Goal: Information Seeking & Learning: Learn about a topic

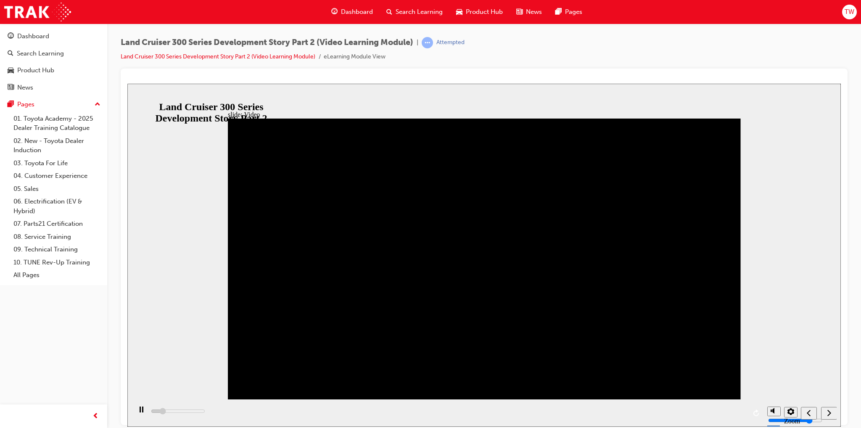
drag, startPoint x: 173, startPoint y: 284, endPoint x: 150, endPoint y: 289, distance: 23.6
click at [150, 289] on div "slide: Video Video_Icon_Digital_System_RGB_REV.png Click to play video Click to…" at bounding box center [483, 254] width 713 height 343
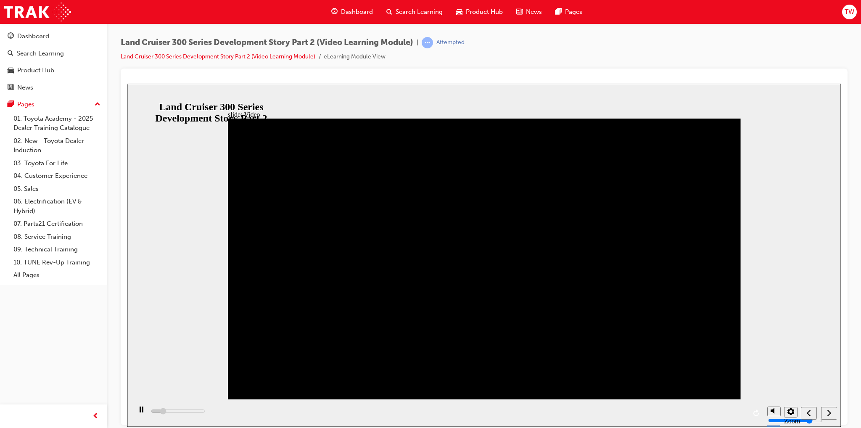
click at [150, 289] on div "slide: Video Video_Icon_Digital_System_RGB_REV.png Click to play video Click to…" at bounding box center [483, 254] width 713 height 343
drag, startPoint x: 476, startPoint y: 41, endPoint x: 494, endPoint y: 47, distance: 19.4
click at [494, 47] on div "Land Cruiser 300 Series Development Story Part 2 (Video Learning Module) | Atte…" at bounding box center [484, 53] width 727 height 32
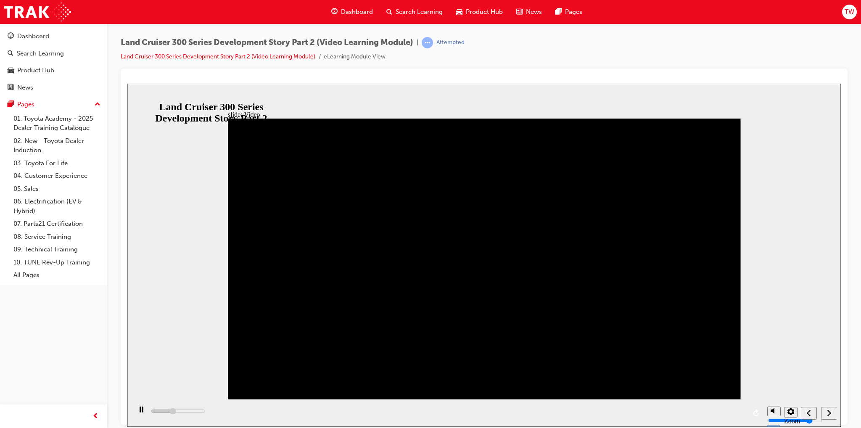
click at [494, 47] on div "Land Cruiser 300 Series Development Story Part 2 (Video Learning Module) | Atte…" at bounding box center [484, 53] width 727 height 32
click at [475, 38] on div "Land Cruiser 300 Series Development Story Part 2 (Video Learning Module) | Atte…" at bounding box center [484, 53] width 727 height 32
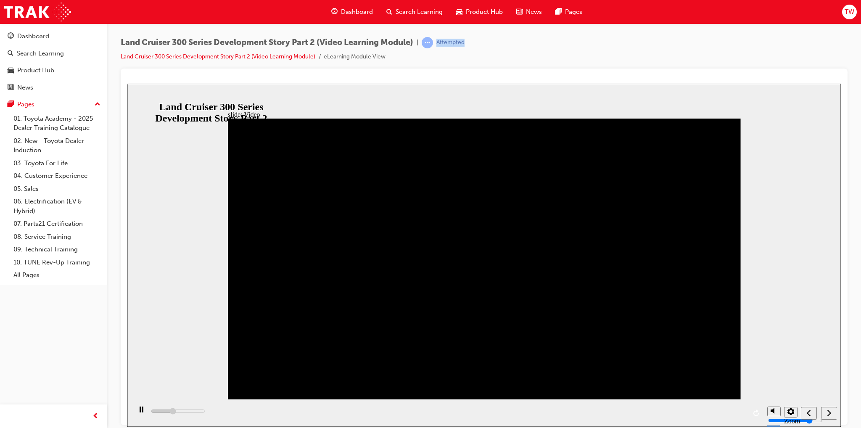
click at [478, 42] on div "Land Cruiser 300 Series Development Story Part 2 (Video Learning Module) | Atte…" at bounding box center [484, 53] width 727 height 32
click at [493, 44] on div "Land Cruiser 300 Series Development Story Part 2 (Video Learning Module) | Atte…" at bounding box center [484, 53] width 727 height 32
click at [826, 413] on div "next" at bounding box center [828, 413] width 9 height 9
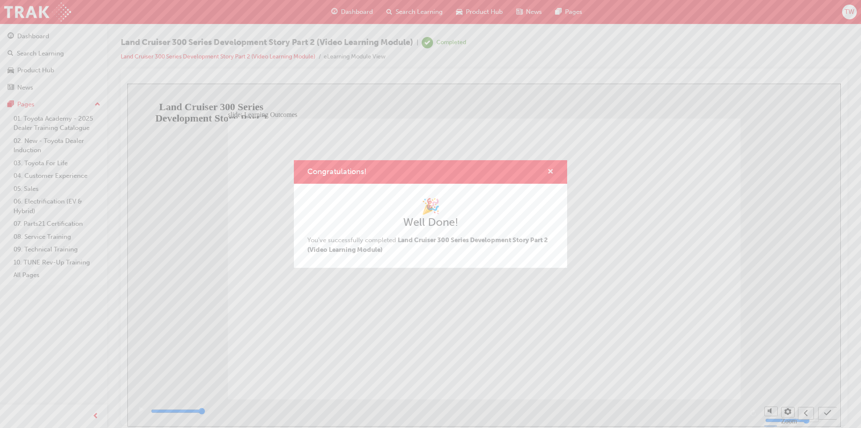
click at [551, 172] on span "cross-icon" at bounding box center [550, 173] width 6 height 8
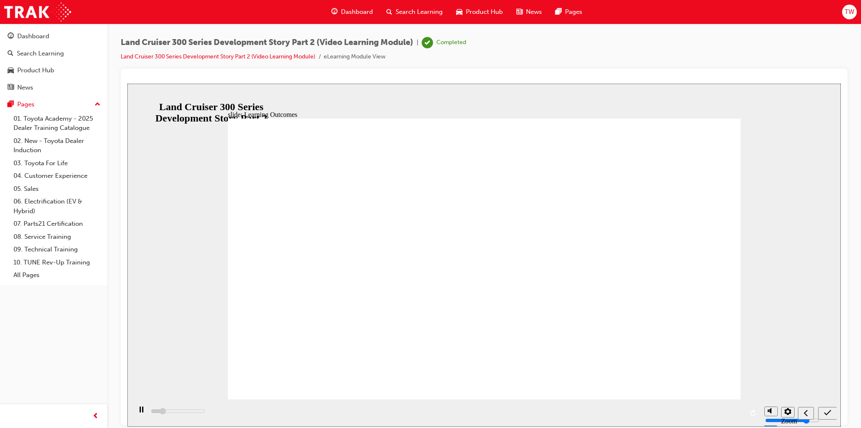
type input "2300"
click at [394, 7] on div "Search Learning" at bounding box center [415, 11] width 70 height 17
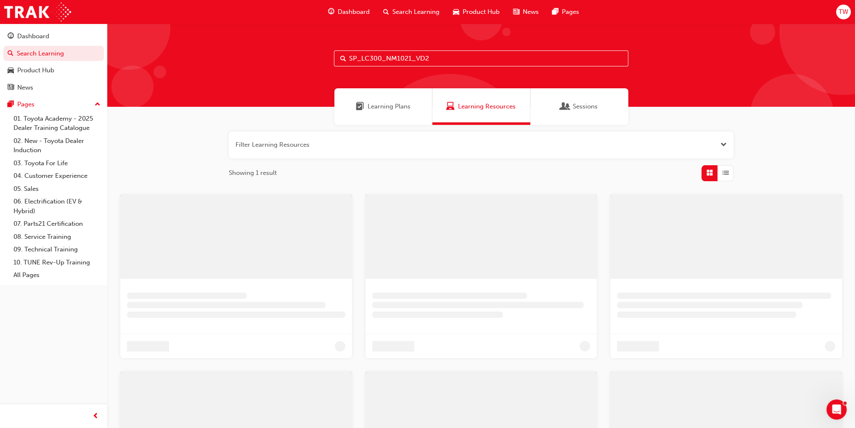
click at [404, 58] on input "SP_LC300_NM1021_VD2" at bounding box center [481, 58] width 294 height 16
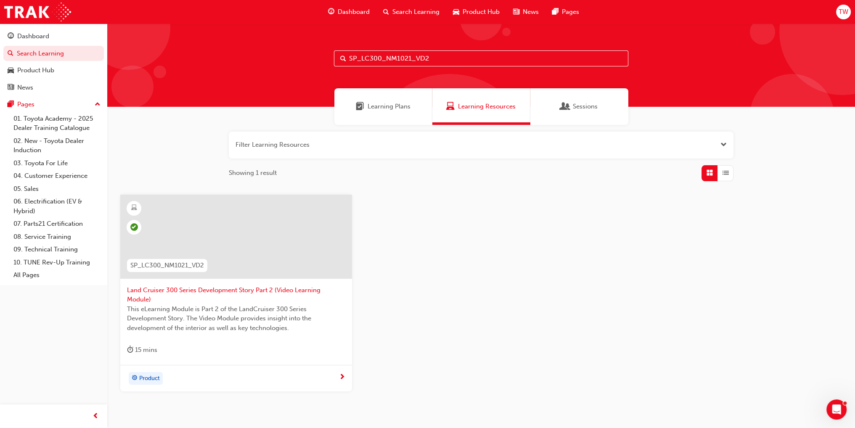
paste input "HIACE_NM0519_VID0"
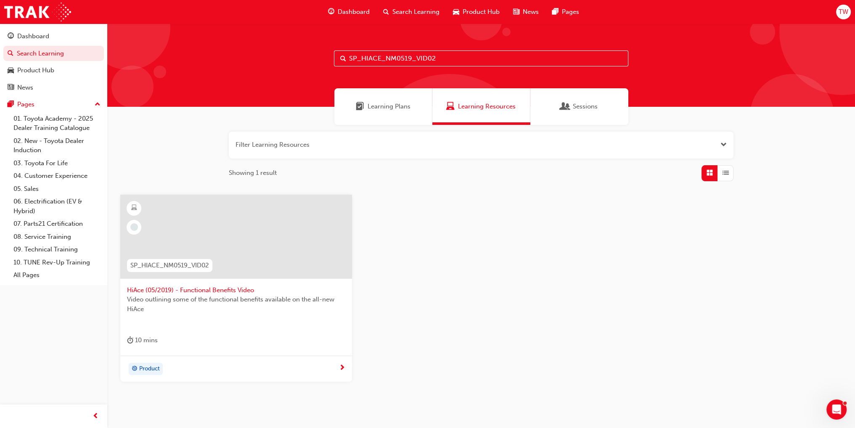
type input "SP_HIACE_NM0519_VID02"
click at [188, 296] on span "Video outlining some of the functional benefits available on the all-new HiAce" at bounding box center [236, 304] width 218 height 19
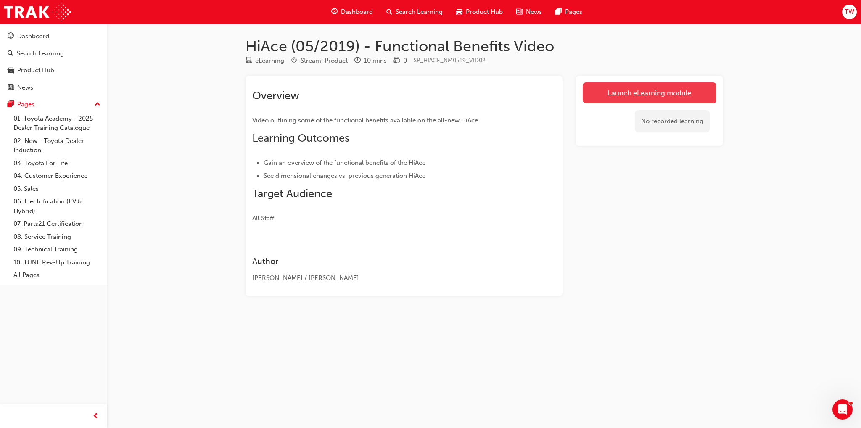
click at [625, 101] on link "Launch eLearning module" at bounding box center [650, 92] width 134 height 21
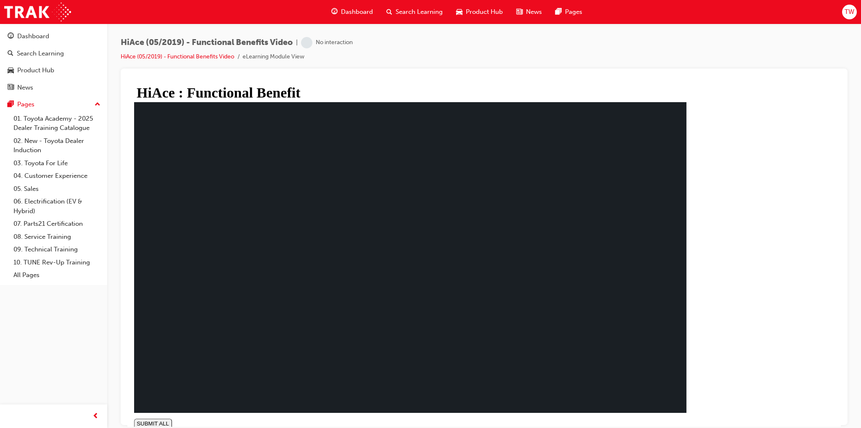
type input "0.011"
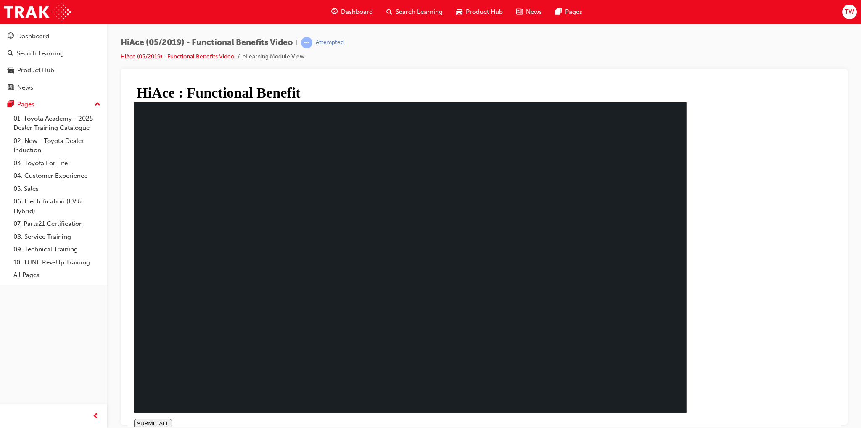
drag, startPoint x: 287, startPoint y: 326, endPoint x: 288, endPoint y: 330, distance: 4.4
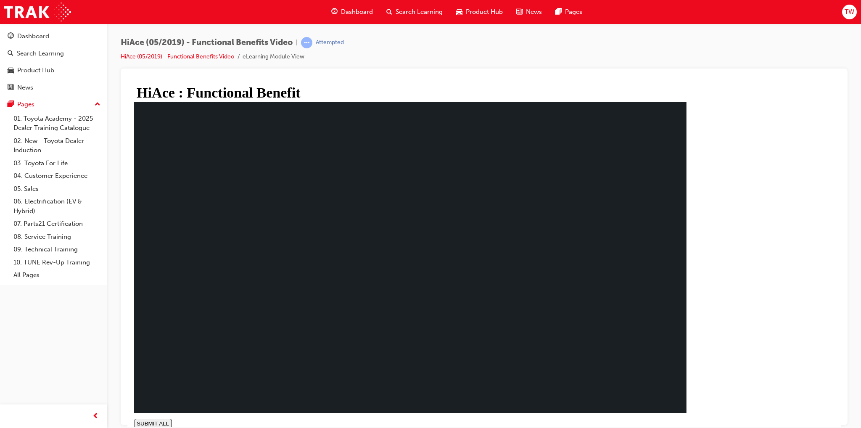
click at [401, 20] on div "Search Learning" at bounding box center [415, 11] width 70 height 17
click at [415, 12] on span "Search Learning" at bounding box center [419, 12] width 47 height 10
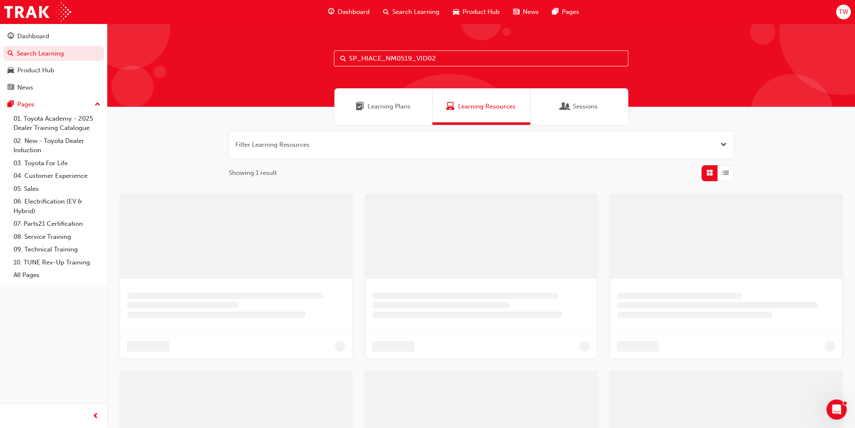
click at [405, 54] on input "SP_HIACE_NM0519_VID02" at bounding box center [481, 58] width 294 height 16
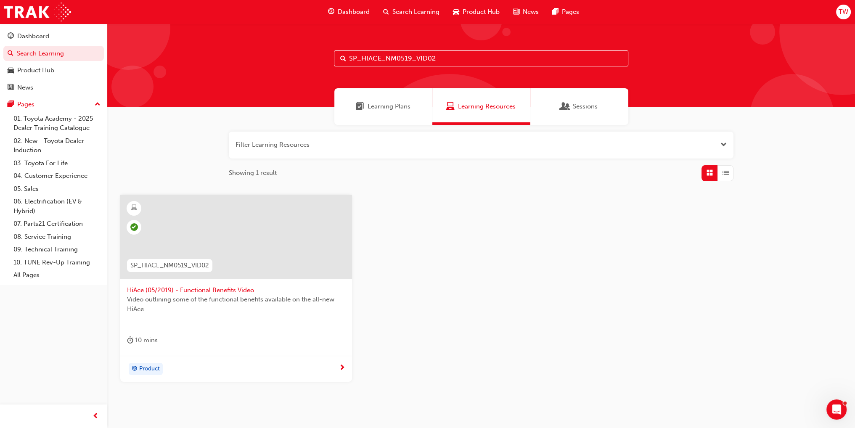
paste input "GR86_NM0922_EL"
type input "SP_GR86_NM0922_EL"
click at [235, 290] on span "GR86 Walkaround eLearning" at bounding box center [236, 290] width 218 height 10
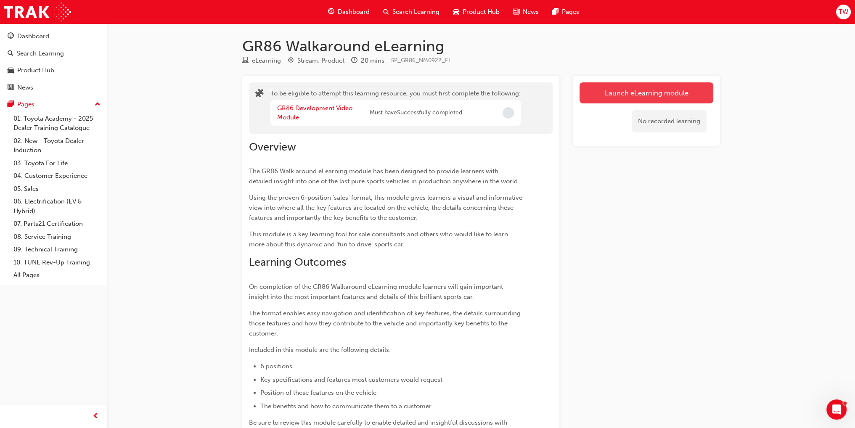
click at [615, 95] on button "Launch eLearning module" at bounding box center [646, 92] width 134 height 21
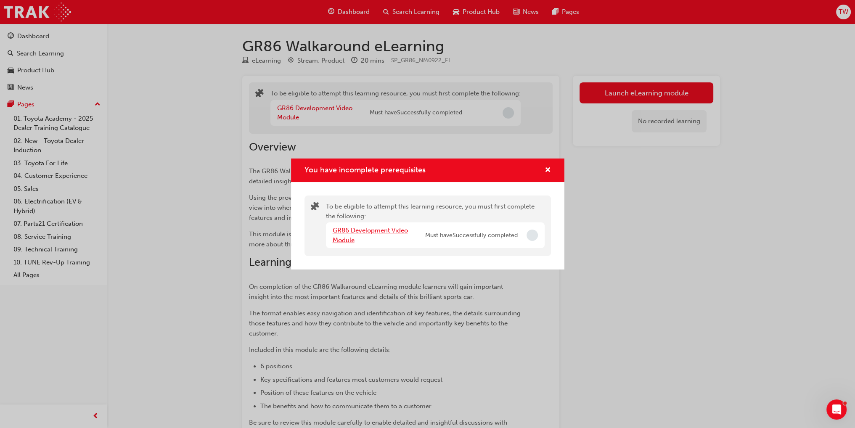
click at [388, 232] on link "GR86 Development Video Module" at bounding box center [370, 235] width 75 height 17
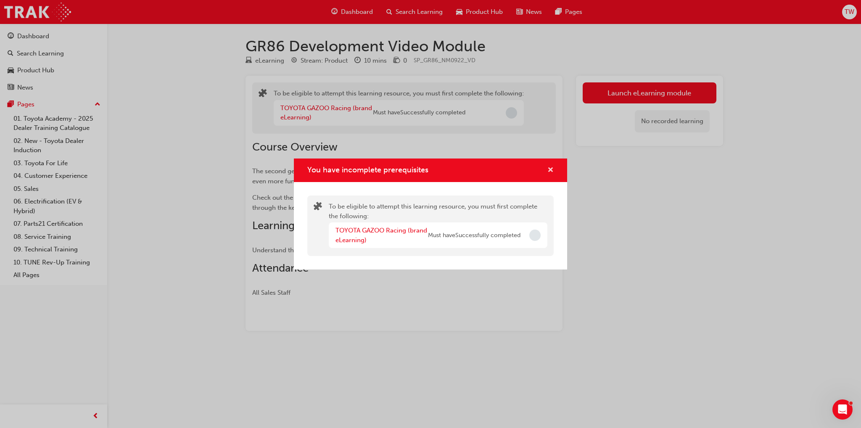
click at [547, 169] on button "You have incomplete prerequisites" at bounding box center [550, 170] width 6 height 11
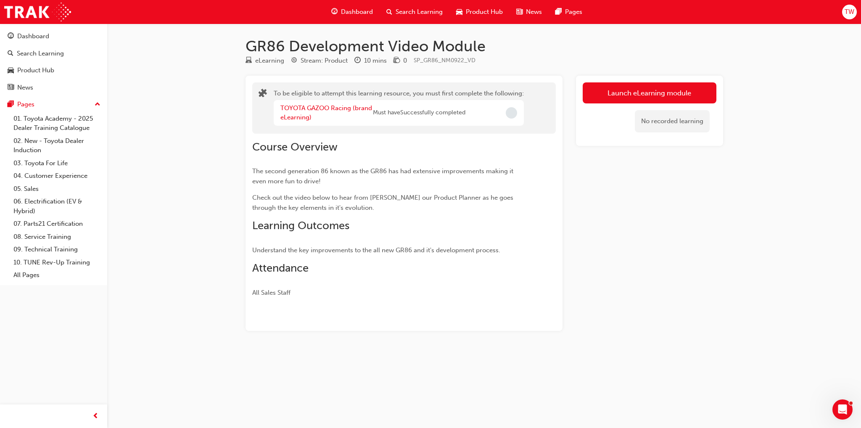
click at [655, 81] on div "Launch eLearning module No recorded learning" at bounding box center [649, 111] width 147 height 70
click at [652, 90] on button "Launch eLearning module" at bounding box center [650, 92] width 134 height 21
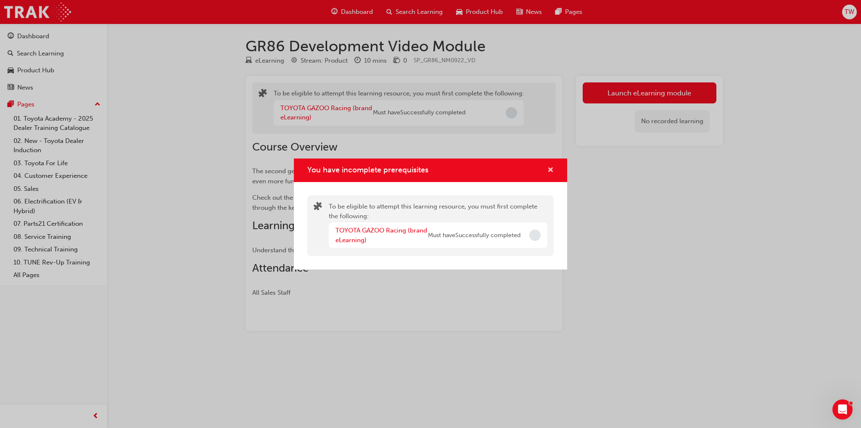
click at [547, 173] on span "cross-icon" at bounding box center [550, 171] width 6 height 8
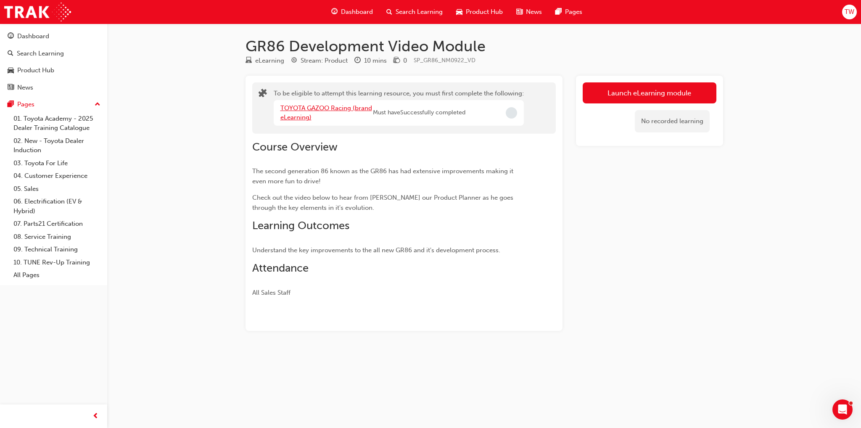
click at [333, 104] on link "TOYOTA GAZOO Racing (brand eLearning)" at bounding box center [326, 112] width 92 height 17
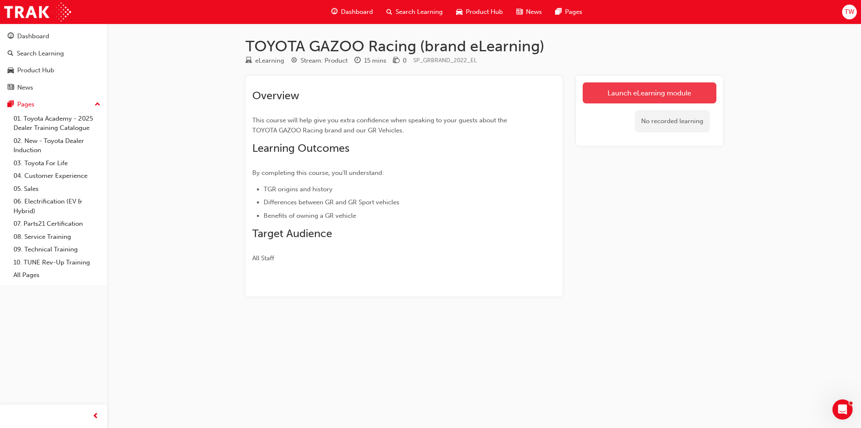
click at [630, 93] on link "Launch eLearning module" at bounding box center [650, 92] width 134 height 21
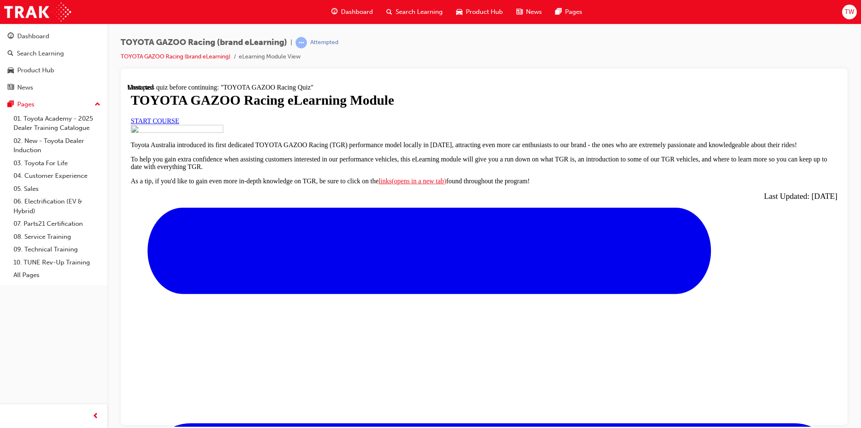
click at [179, 124] on link "START COURSE" at bounding box center [155, 120] width 48 height 7
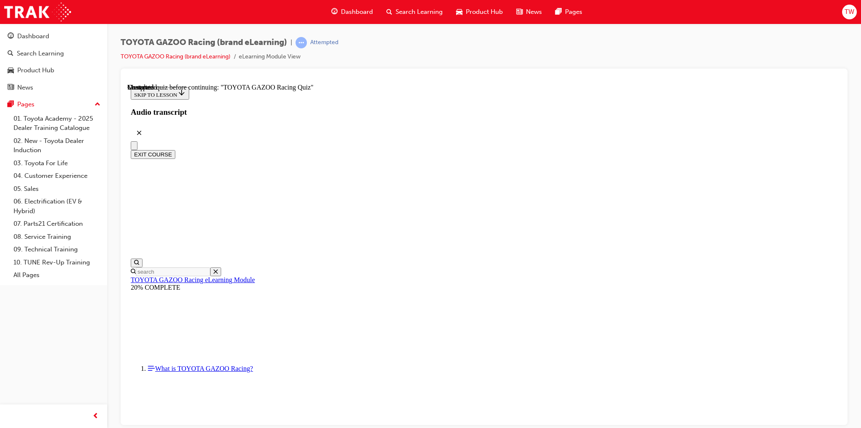
scroll to position [3009, 0]
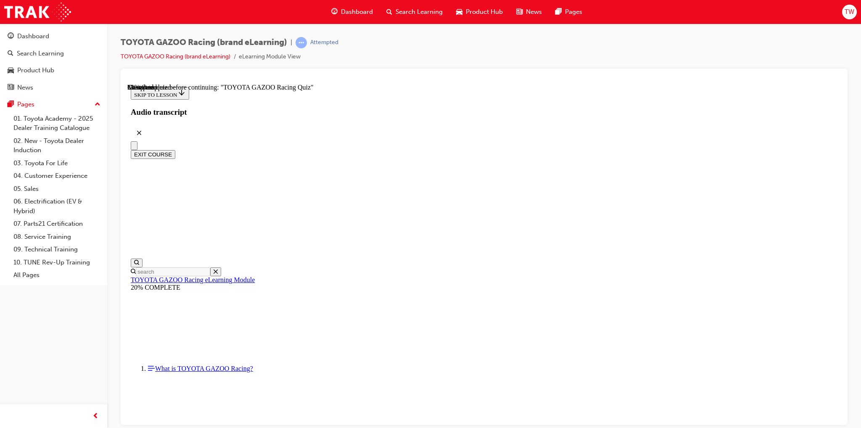
drag, startPoint x: 461, startPoint y: 290, endPoint x: 457, endPoint y: 294, distance: 4.8
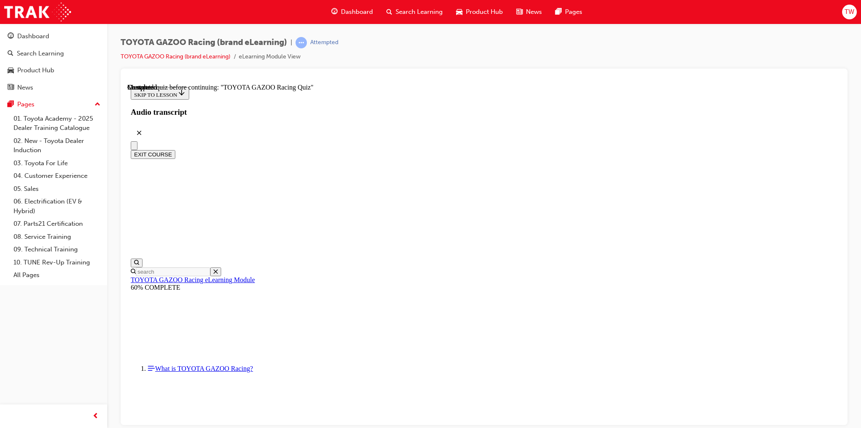
drag, startPoint x: 617, startPoint y: 207, endPoint x: 397, endPoint y: 206, distance: 219.8
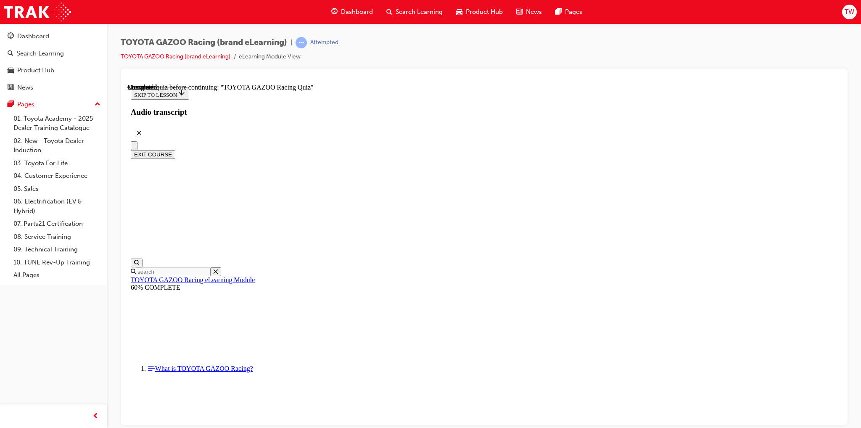
drag, startPoint x: 591, startPoint y: 206, endPoint x: 393, endPoint y: 203, distance: 198.4
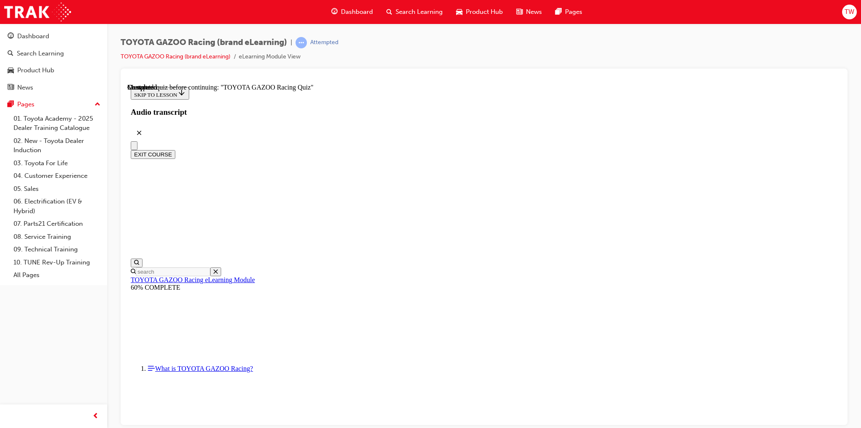
drag, startPoint x: 391, startPoint y: 206, endPoint x: 594, endPoint y: 208, distance: 203.0
drag, startPoint x: 594, startPoint y: 208, endPoint x: 414, endPoint y: 209, distance: 179.1
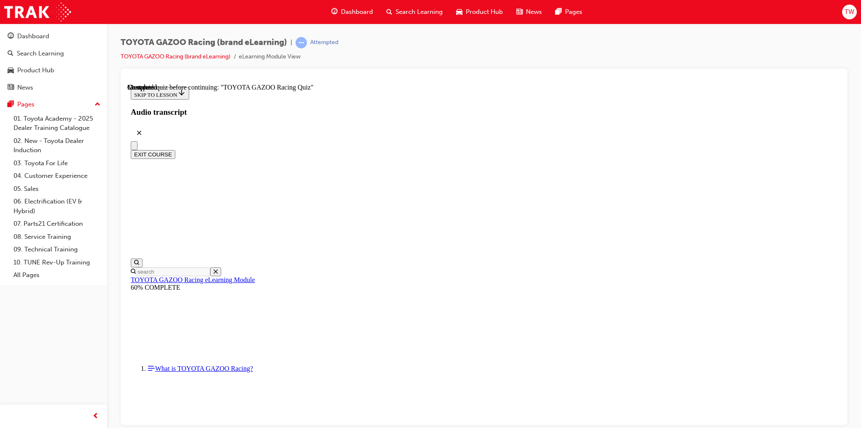
drag, startPoint x: 594, startPoint y: 201, endPoint x: 389, endPoint y: 199, distance: 204.7
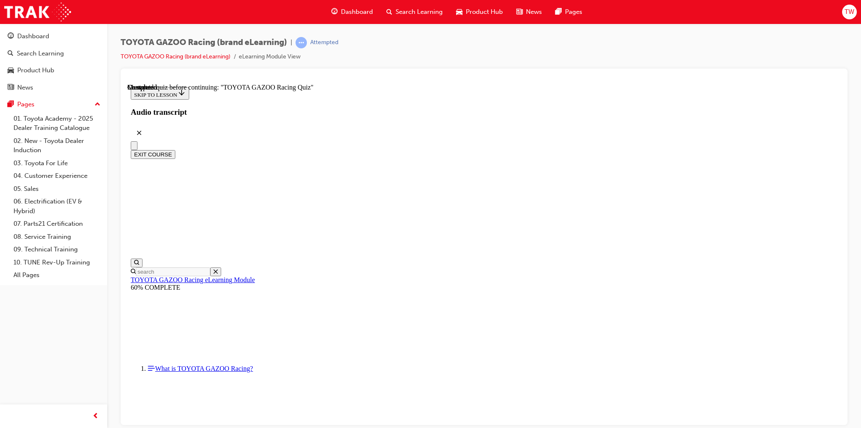
drag, startPoint x: 399, startPoint y: 204, endPoint x: 590, endPoint y: 203, distance: 191.7
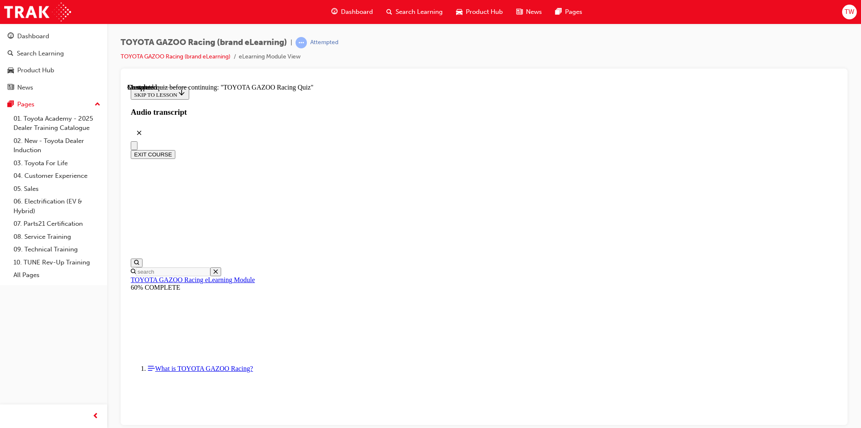
drag, startPoint x: 602, startPoint y: 203, endPoint x: 379, endPoint y: 201, distance: 223.2
drag, startPoint x: 393, startPoint y: 203, endPoint x: 581, endPoint y: 210, distance: 187.6
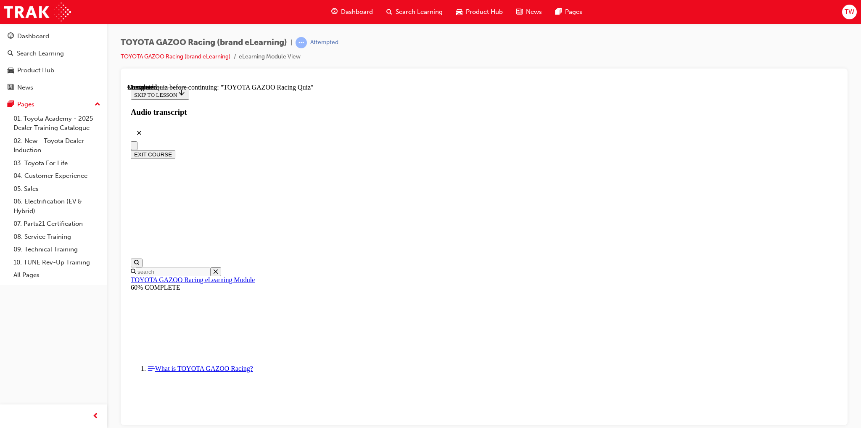
drag, startPoint x: 589, startPoint y: 202, endPoint x: 362, endPoint y: 197, distance: 227.9
drag, startPoint x: 392, startPoint y: 207, endPoint x: 622, endPoint y: 193, distance: 230.8
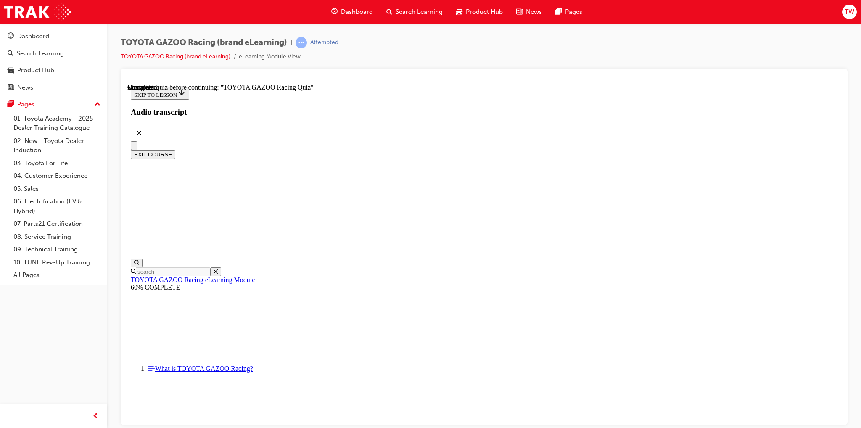
drag, startPoint x: 613, startPoint y: 203, endPoint x: 404, endPoint y: 195, distance: 209.5
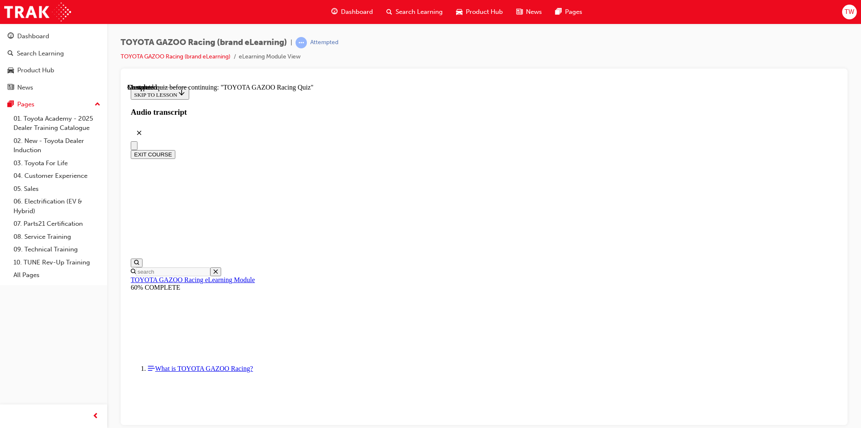
drag, startPoint x: 388, startPoint y: 198, endPoint x: 592, endPoint y: 200, distance: 204.3
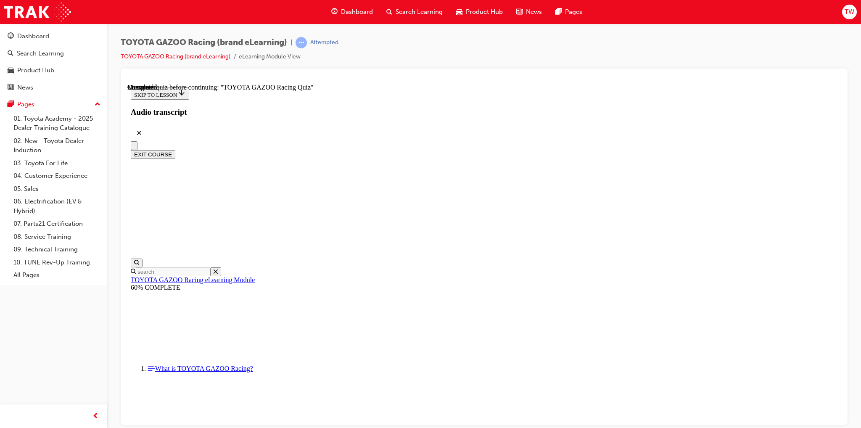
drag, startPoint x: 595, startPoint y: 206, endPoint x: 392, endPoint y: 210, distance: 203.5
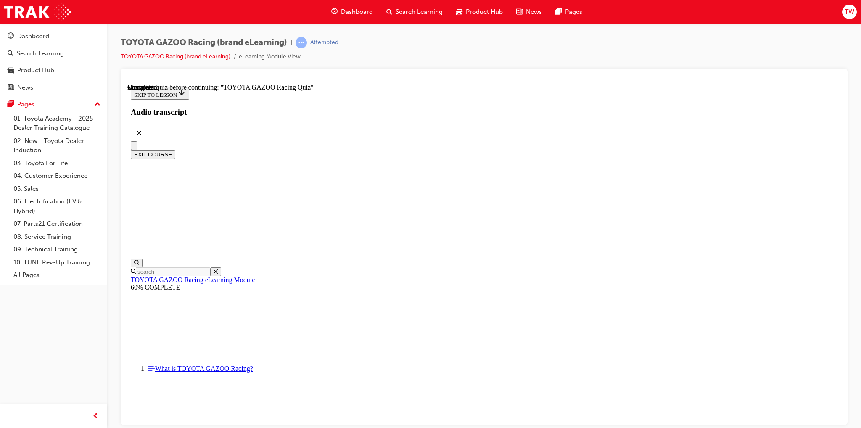
drag, startPoint x: 593, startPoint y: 209, endPoint x: 377, endPoint y: 199, distance: 216.7
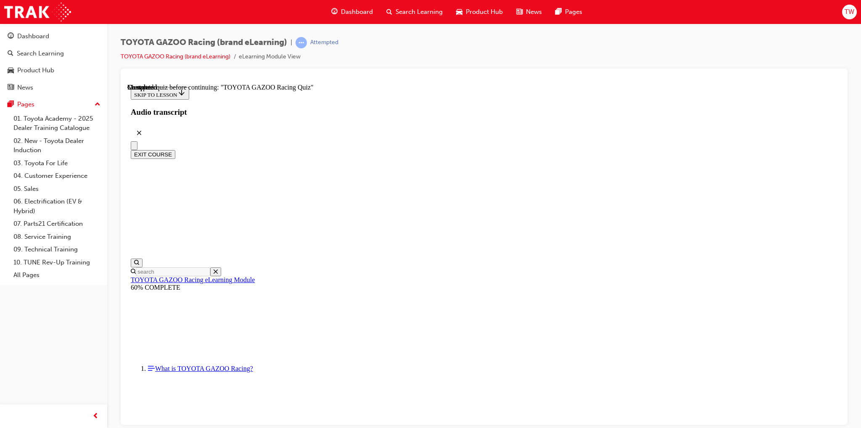
drag, startPoint x: 600, startPoint y: 205, endPoint x: 383, endPoint y: 210, distance: 217.0
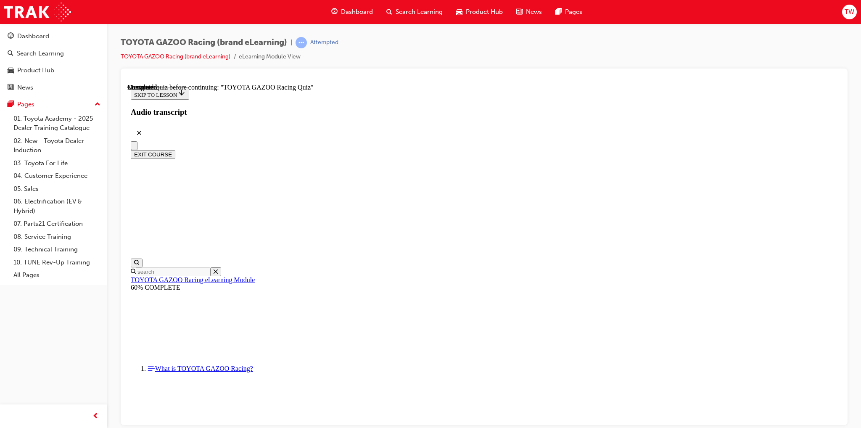
radio input "true"
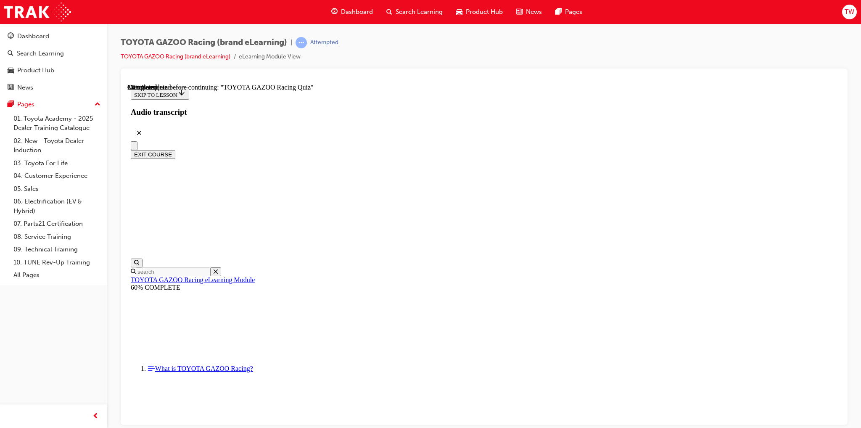
radio input "true"
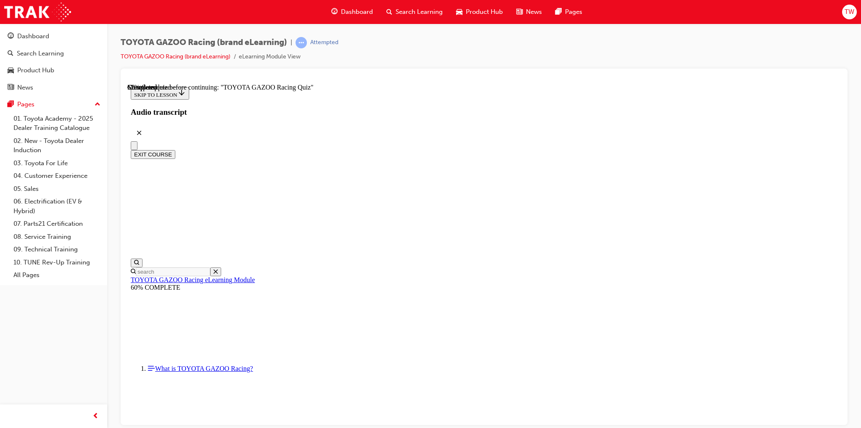
radio input "true"
drag, startPoint x: 548, startPoint y: 395, endPoint x: 628, endPoint y: 367, distance: 85.3
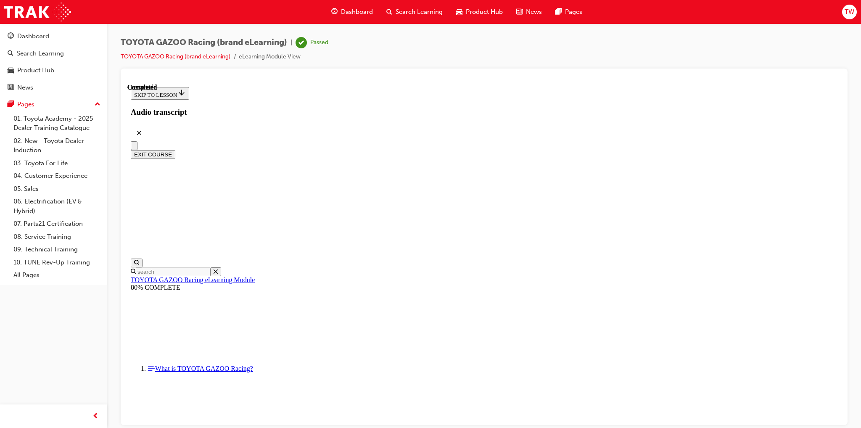
scroll to position [113, 0]
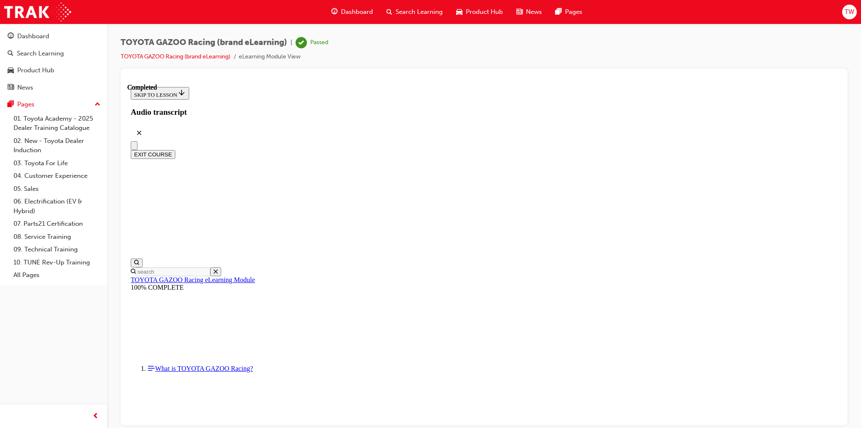
click at [412, 21] on div "Dashboard Search Learning Product Hub News Pages" at bounding box center [456, 12] width 271 height 24
click at [422, 16] on div "Search Learning" at bounding box center [415, 11] width 70 height 17
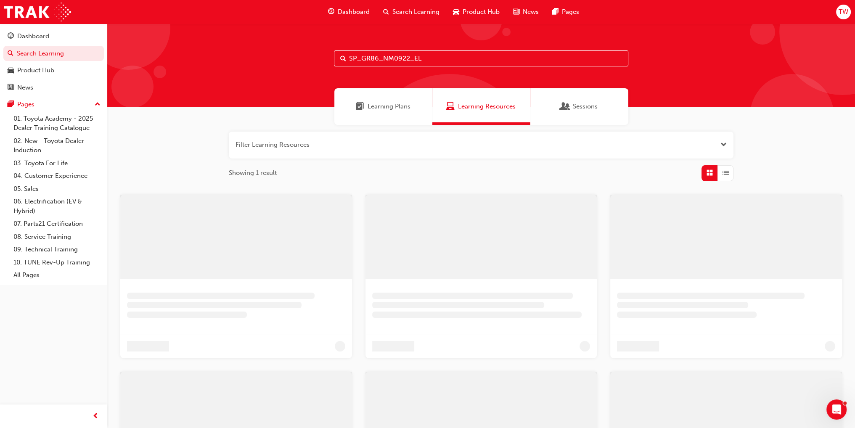
click at [407, 55] on input "SP_GR86_NM0922_EL" at bounding box center [481, 58] width 294 height 16
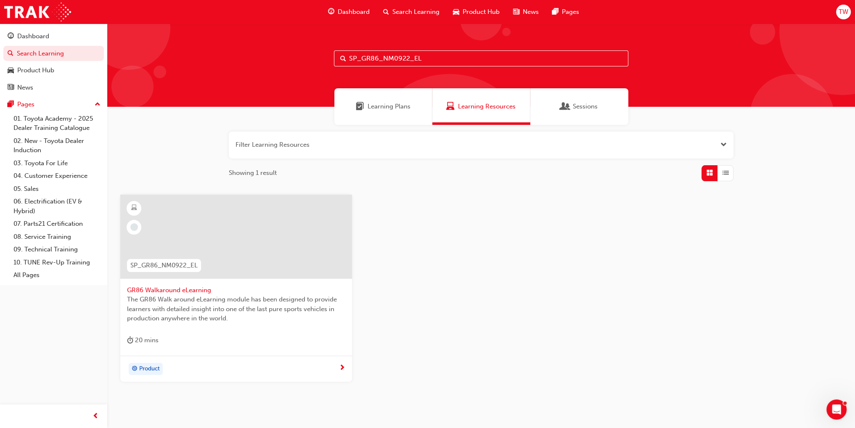
click at [279, 284] on div at bounding box center [236, 243] width 218 height 84
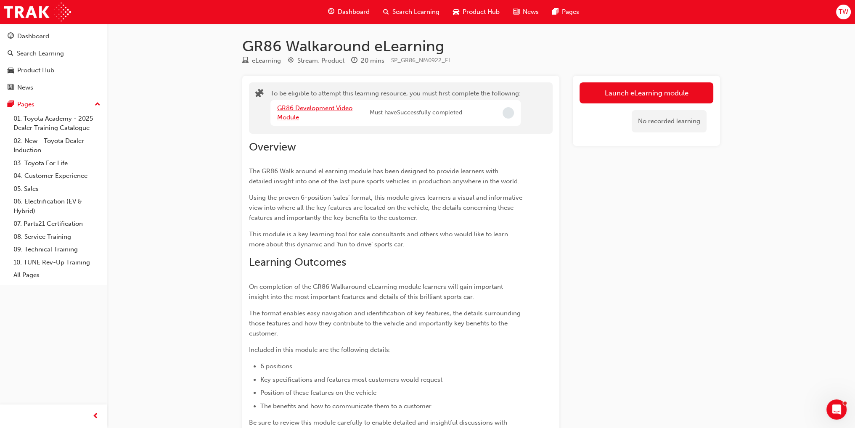
click at [327, 107] on link "GR86 Development Video Module" at bounding box center [314, 112] width 75 height 17
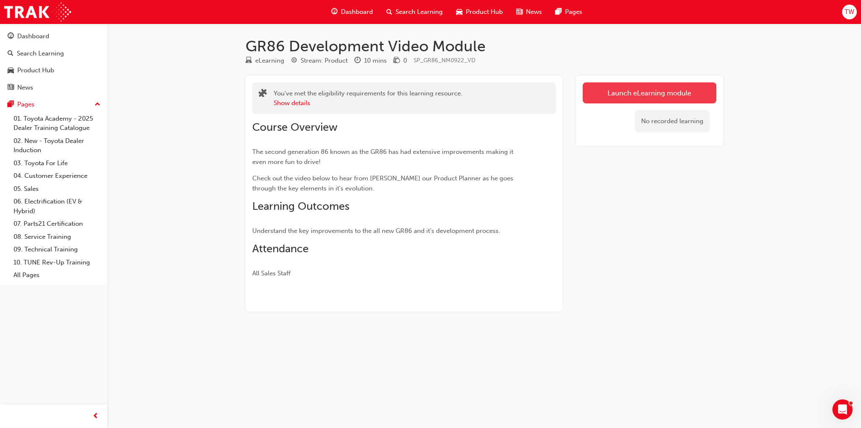
click at [663, 85] on link "Launch eLearning module" at bounding box center [650, 92] width 134 height 21
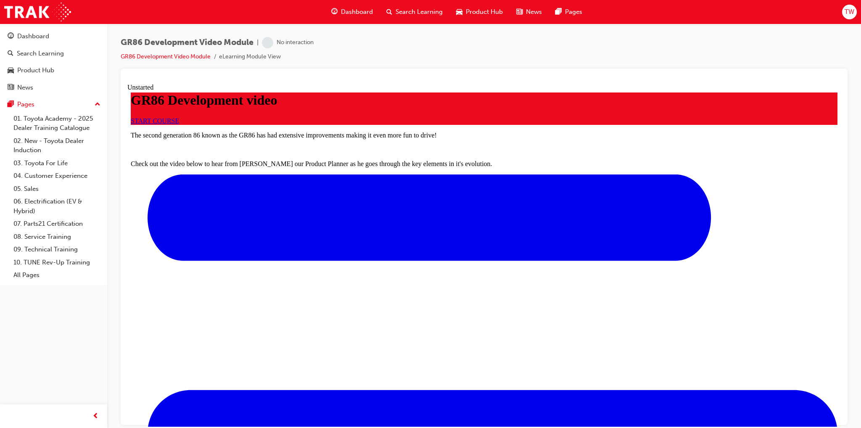
click at [598, 124] on div "START COURSE" at bounding box center [484, 121] width 707 height 8
click at [179, 124] on span "START COURSE" at bounding box center [155, 120] width 48 height 7
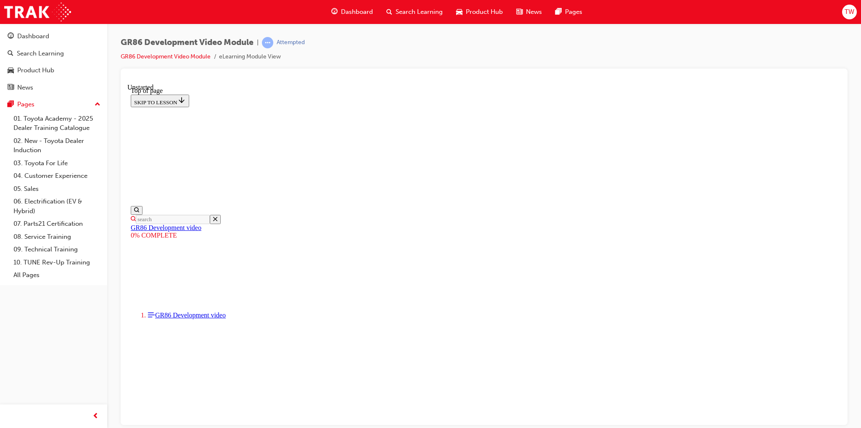
scroll to position [109, 0]
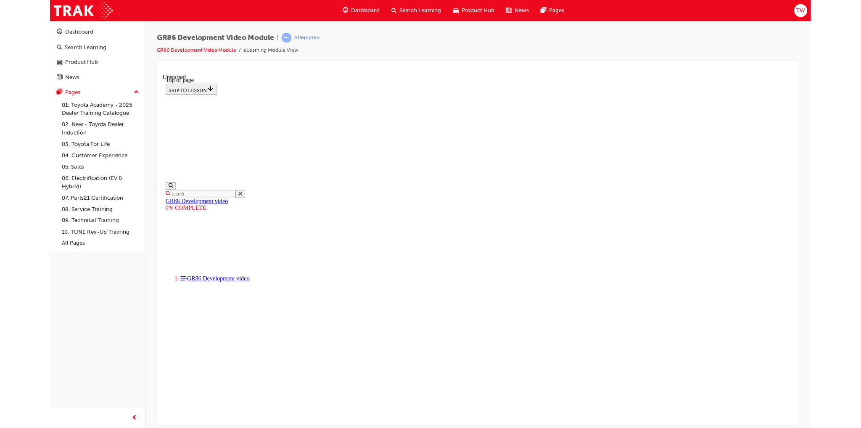
scroll to position [32, 0]
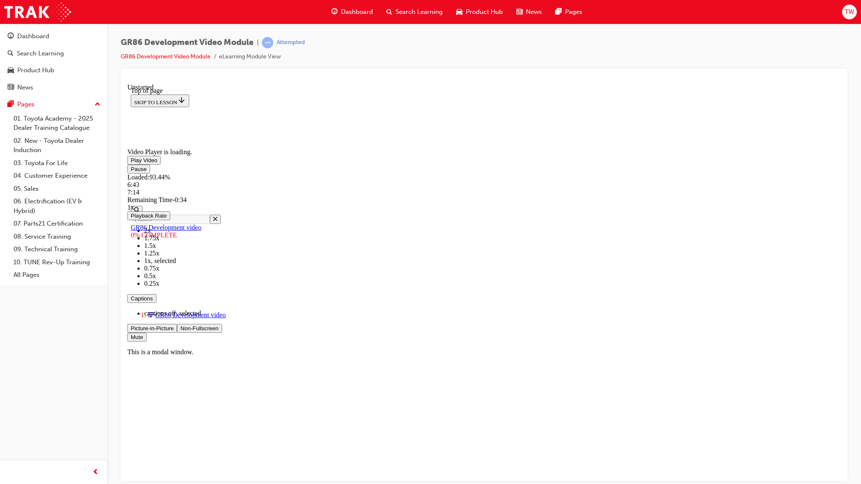
click at [770, 196] on div "Loaded : 93.44% 6:43 7:14" at bounding box center [483, 184] width 713 height 23
click at [783, 196] on div "Loaded : 93.49% 6:52 6:46" at bounding box center [483, 184] width 713 height 23
click at [253, 146] on video "Video player. You can use the space bar to toggle playback and arrow keys to sc…" at bounding box center [190, 114] width 126 height 63
click at [180, 331] on span "Video player. You can use the space bar to toggle playback and arrow keys to sc…" at bounding box center [180, 328] width 0 height 6
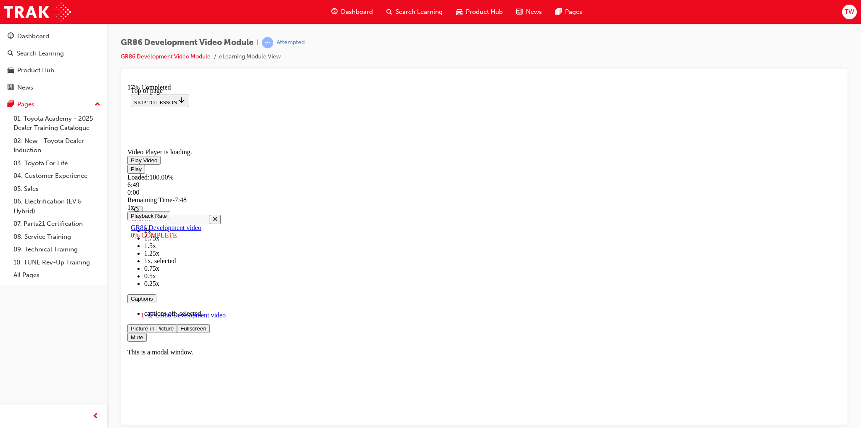
scroll to position [0, 0]
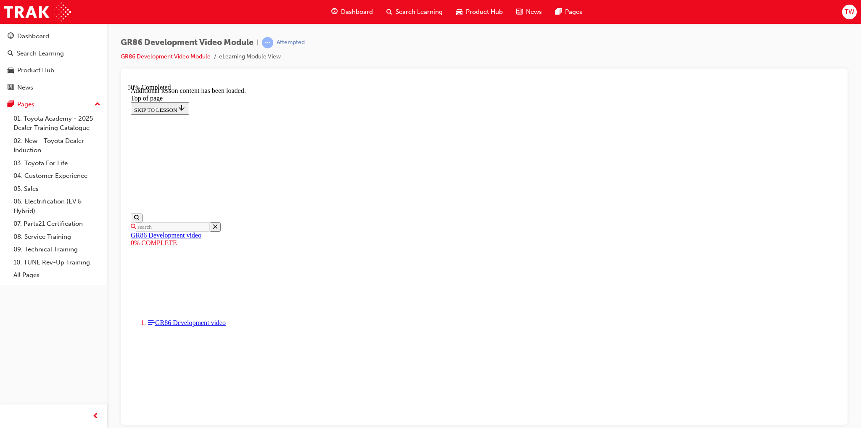
scroll to position [419, 0]
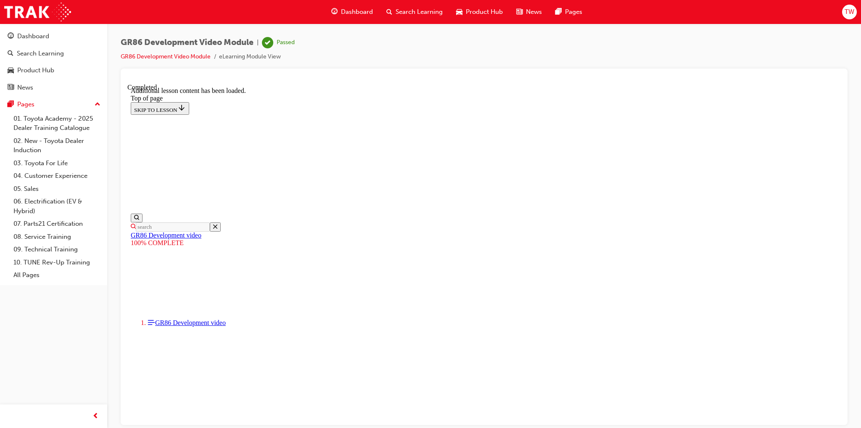
scroll to position [311, 0]
click at [394, 11] on div "Search Learning" at bounding box center [415, 11] width 70 height 17
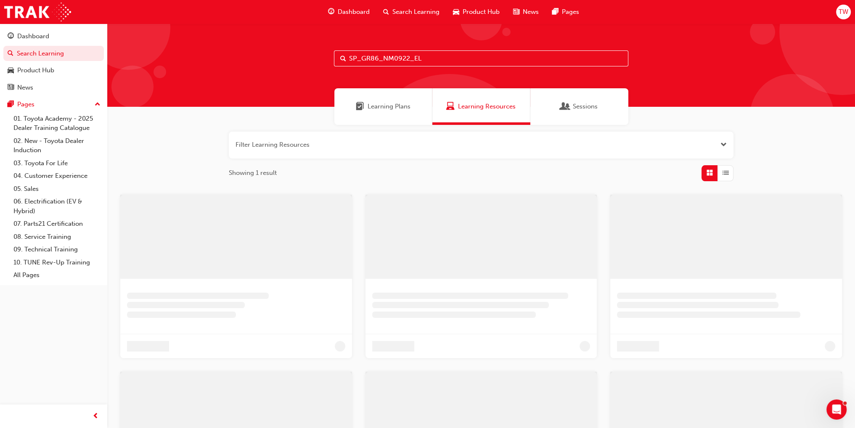
click at [368, 52] on input "SP_GR86_NM0922_EL" at bounding box center [481, 58] width 294 height 16
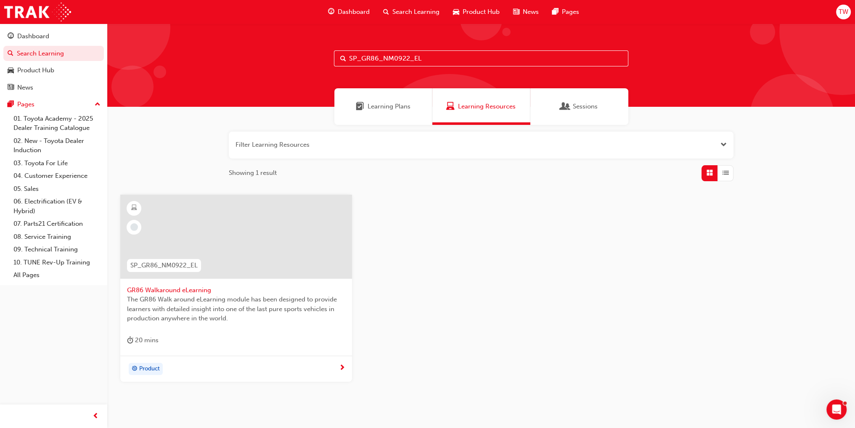
click at [368, 52] on input "SP_GR86_NM0922_EL" at bounding box center [481, 58] width 294 height 16
click at [240, 290] on span "GR86 Walkaround eLearning" at bounding box center [236, 290] width 218 height 10
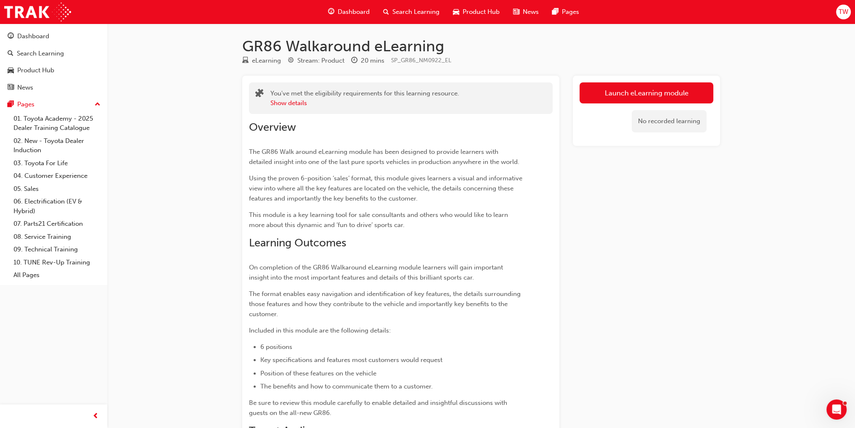
click at [613, 78] on div "Launch eLearning module No recorded learning" at bounding box center [646, 111] width 147 height 70
click at [615, 85] on link "Launch eLearning module" at bounding box center [646, 92] width 134 height 21
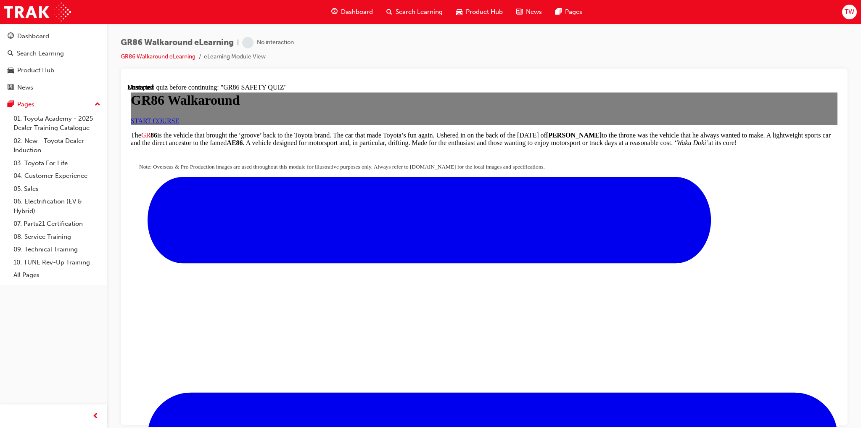
click at [488, 124] on div "GR86 Walkaround START COURSE" at bounding box center [484, 108] width 707 height 32
click at [476, 124] on div "GR86 Walkaround START COURSE" at bounding box center [484, 108] width 707 height 32
click at [489, 124] on div "START COURSE" at bounding box center [484, 121] width 707 height 8
click at [179, 124] on span "START COURSE" at bounding box center [155, 120] width 48 height 7
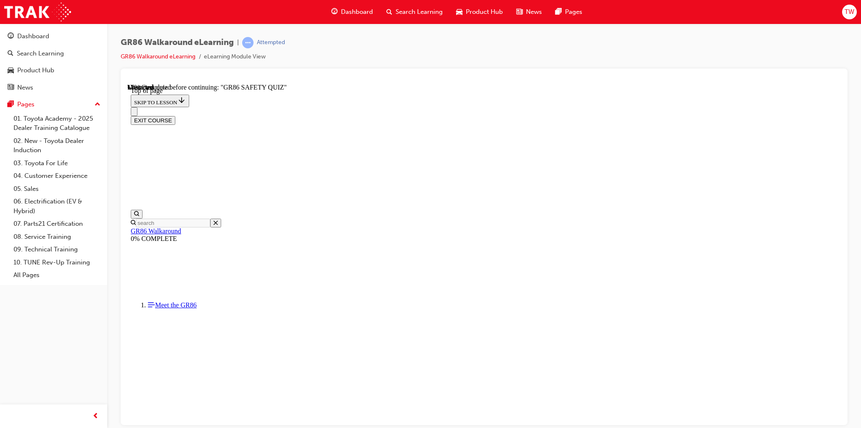
scroll to position [169, 0]
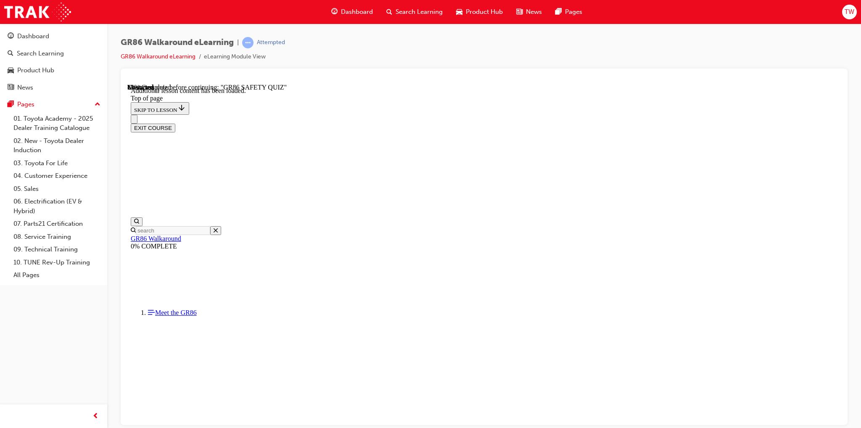
scroll to position [943, 0]
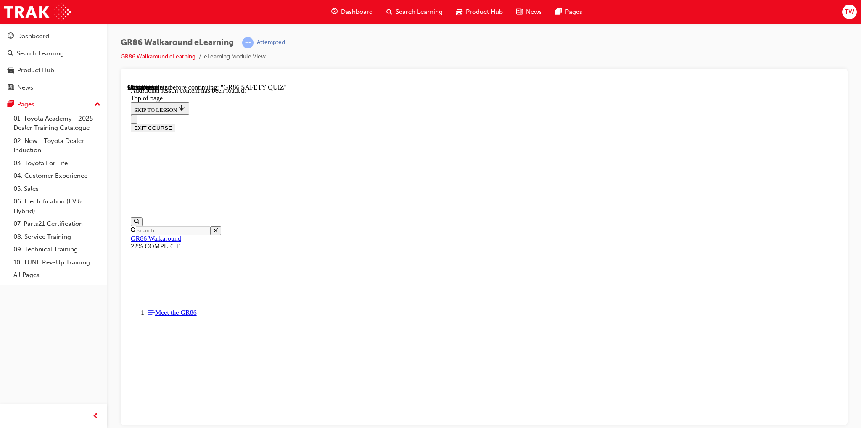
scroll to position [1647, 0]
